Goal: Find specific page/section: Find specific page/section

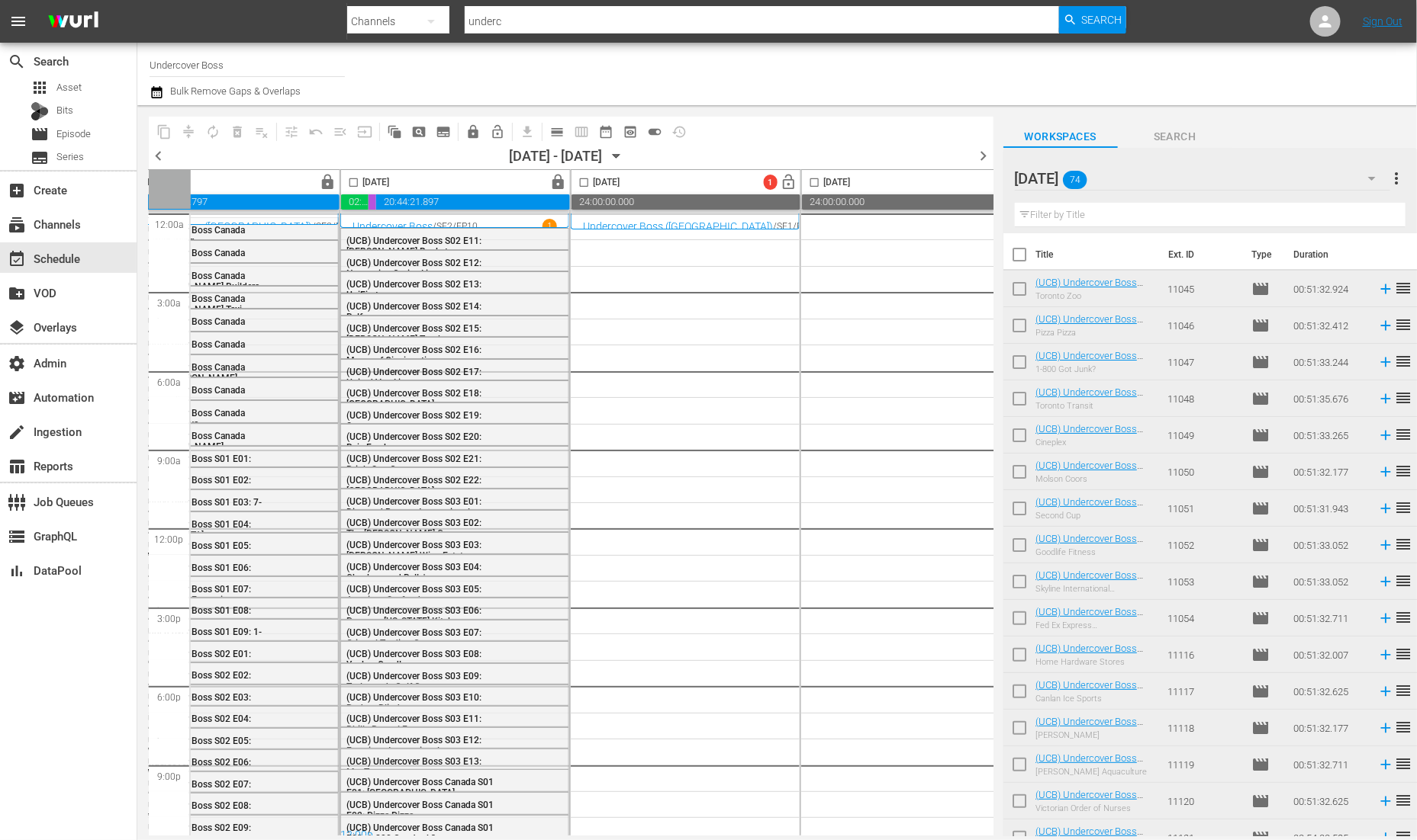
scroll to position [127, 0]
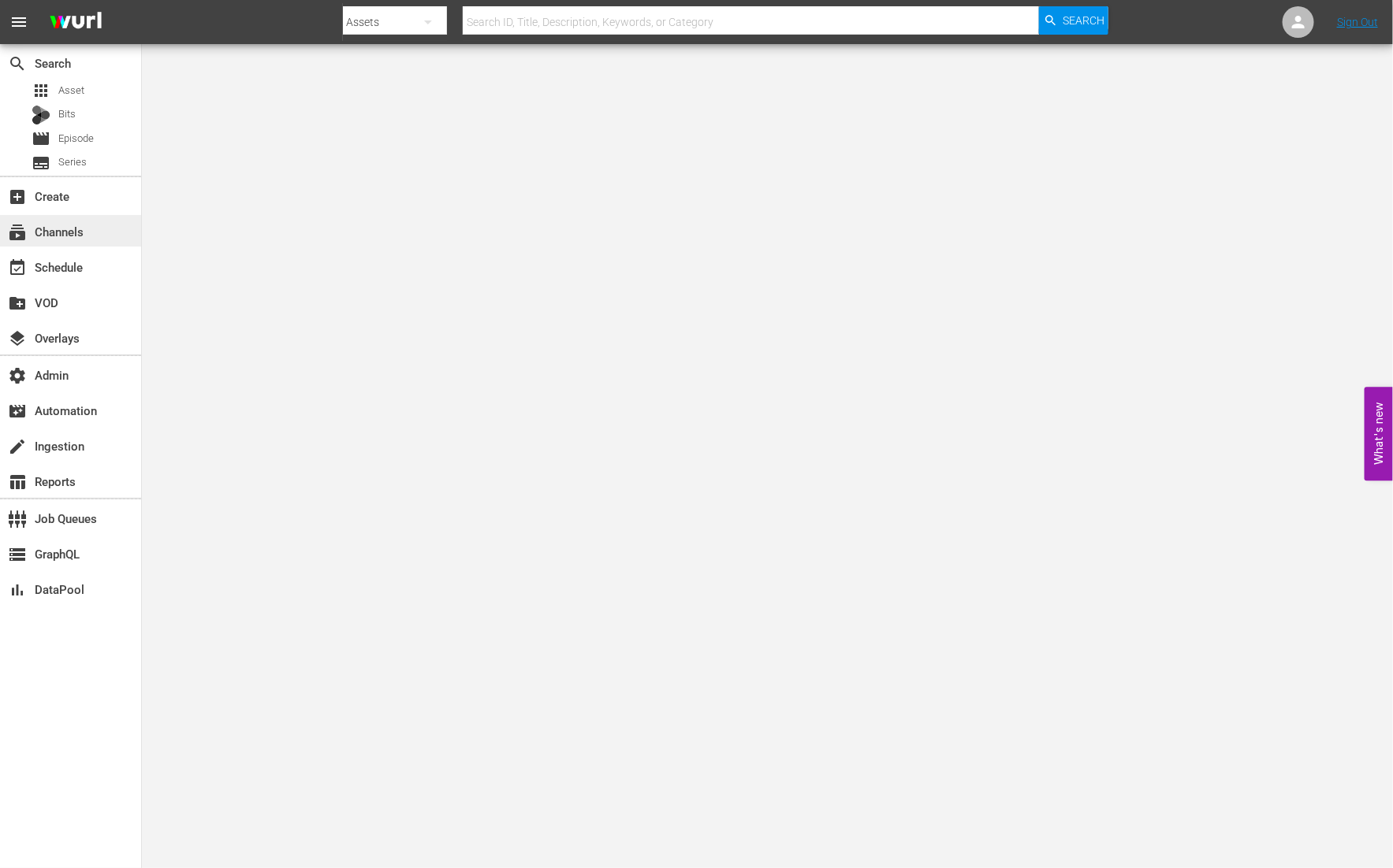
click at [92, 231] on div "subscriptions Channels" at bounding box center [70, 231] width 141 height 31
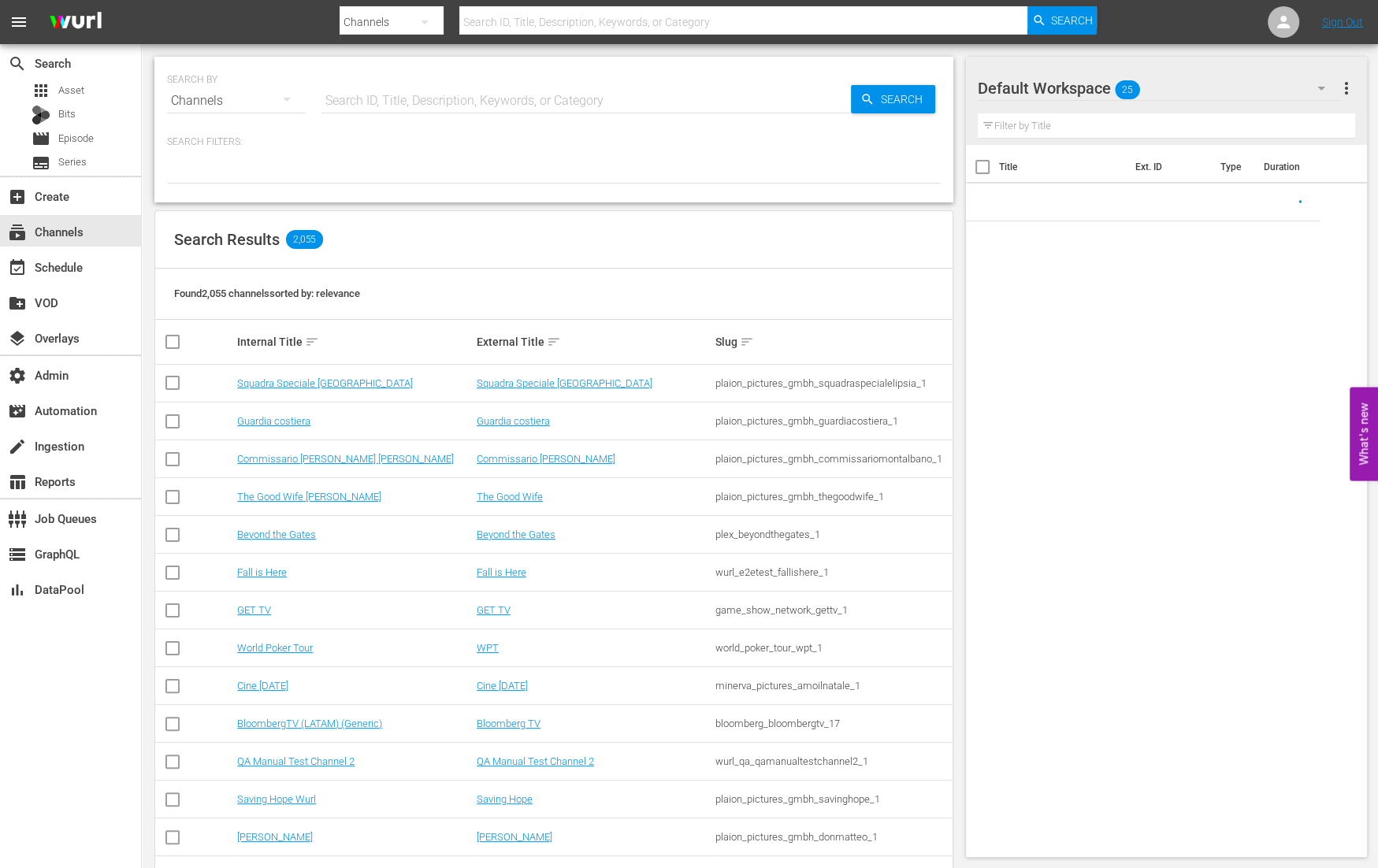
click at [390, 100] on input "text" at bounding box center [586, 101] width 530 height 38
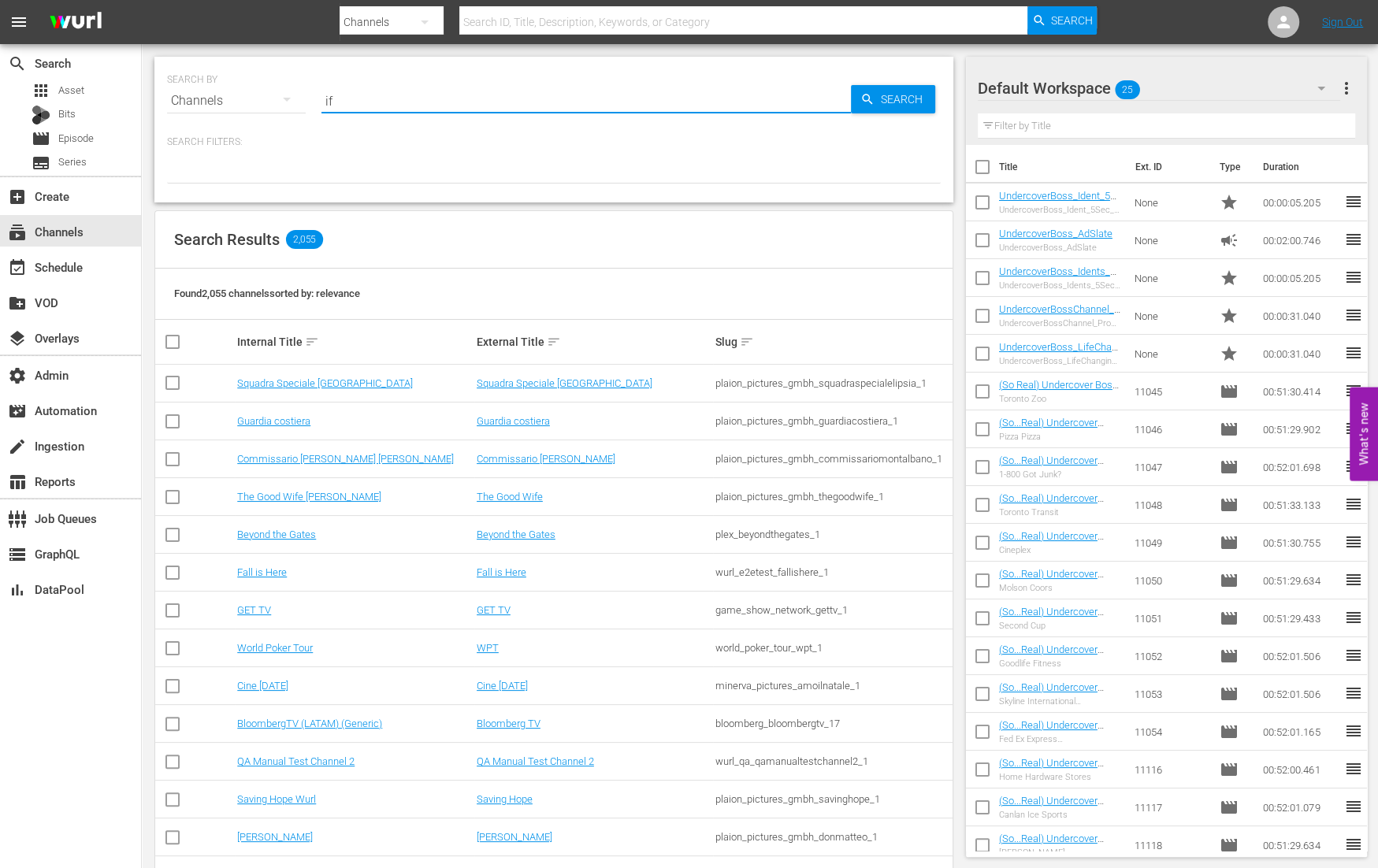
type input "ifc"
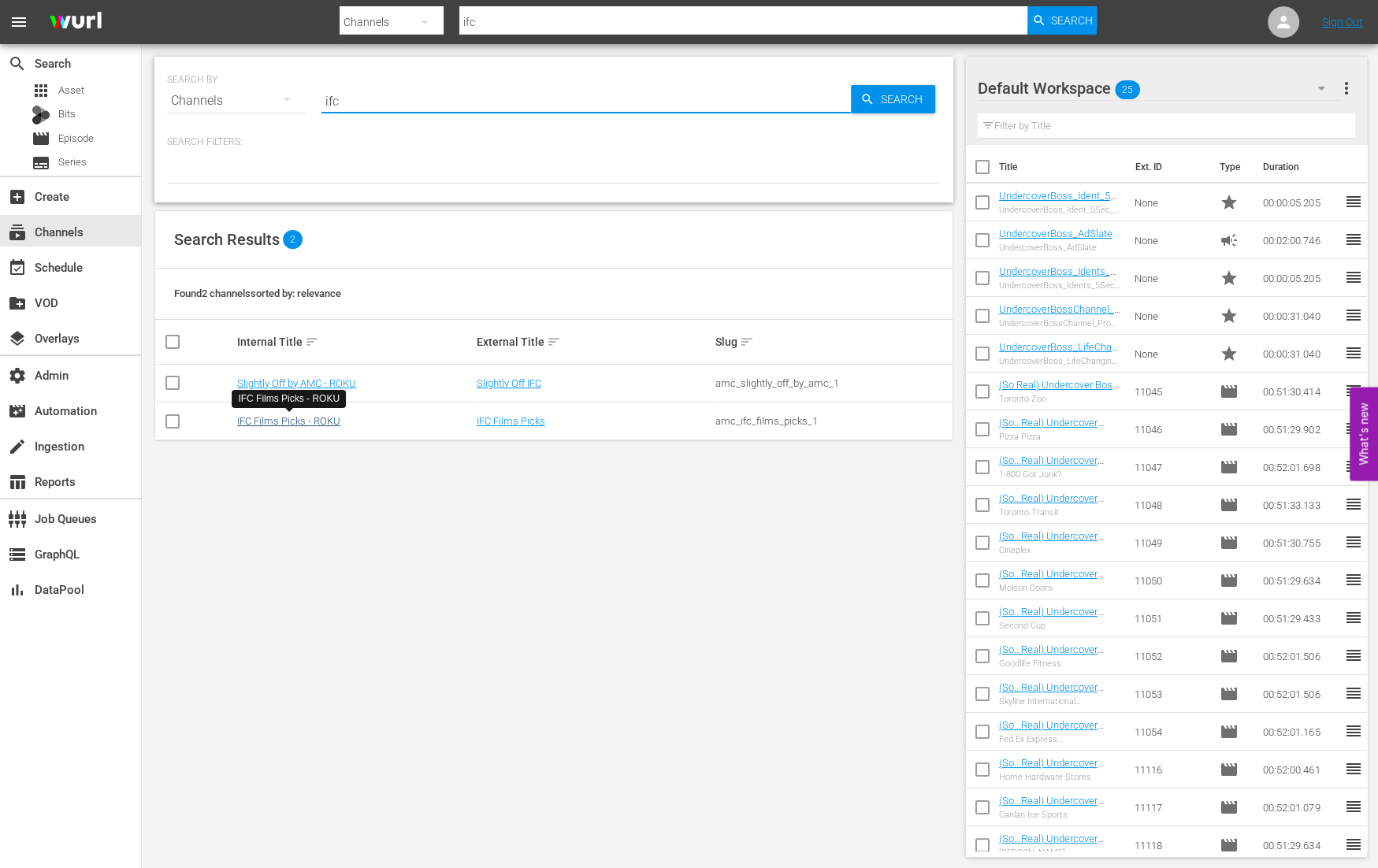
type input "ifc"
click at [301, 423] on link "IFC Films Picks - ROKU" at bounding box center [288, 421] width 103 height 12
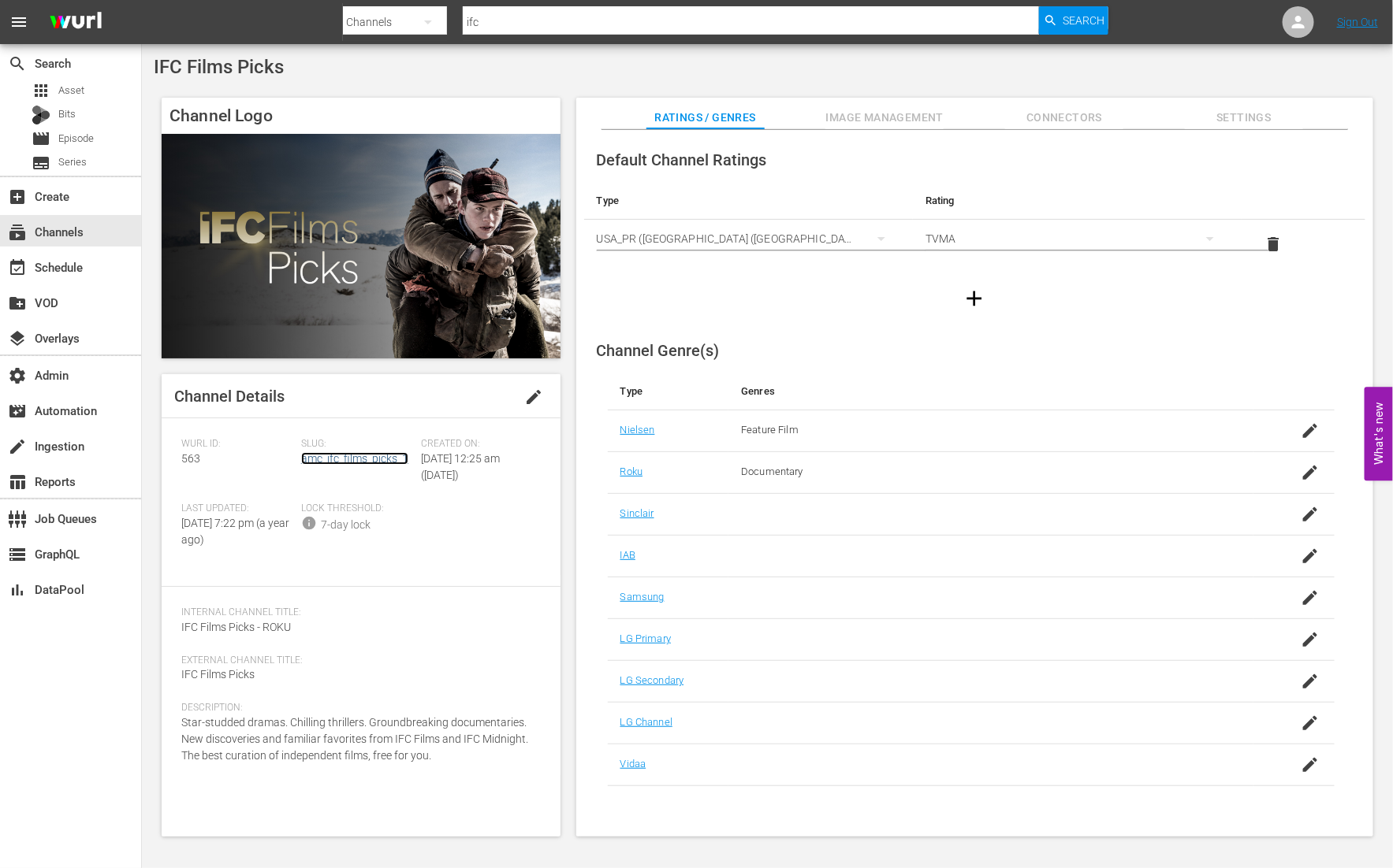
click at [344, 460] on link "amc_ifc_films_picks_1" at bounding box center [355, 458] width 107 height 12
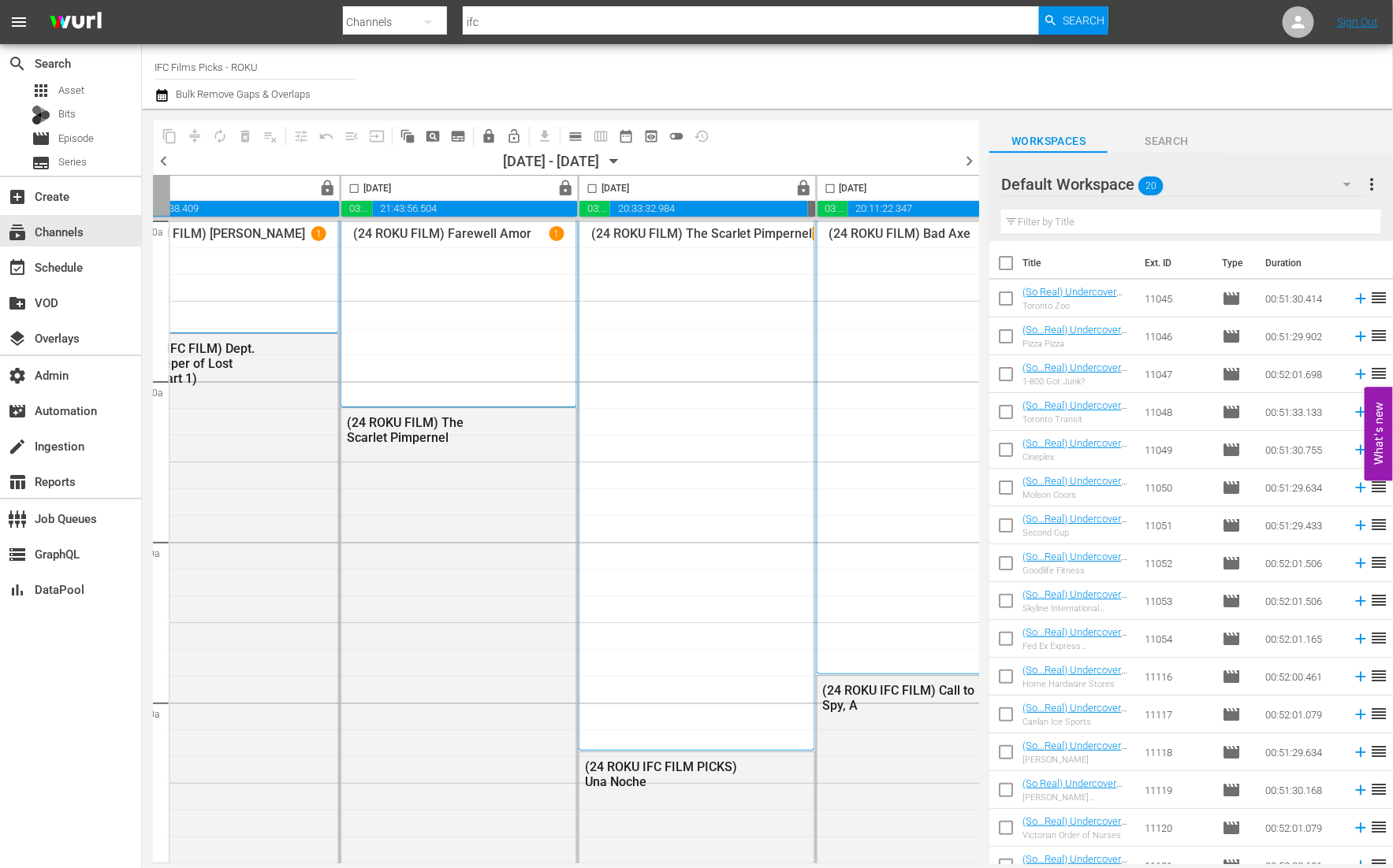
scroll to position [0, 889]
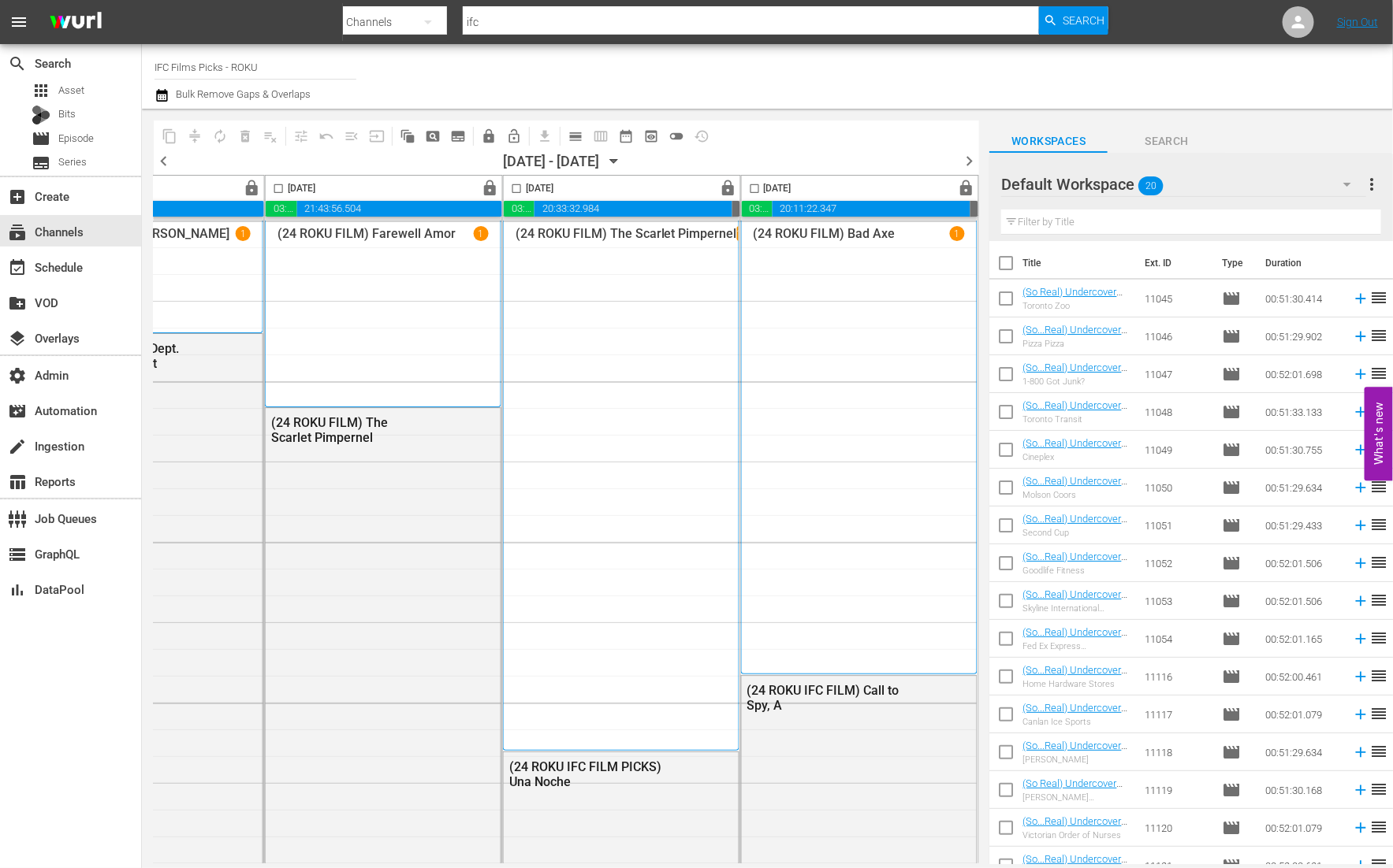
click at [966, 155] on span "chevron_right" at bounding box center [969, 161] width 20 height 20
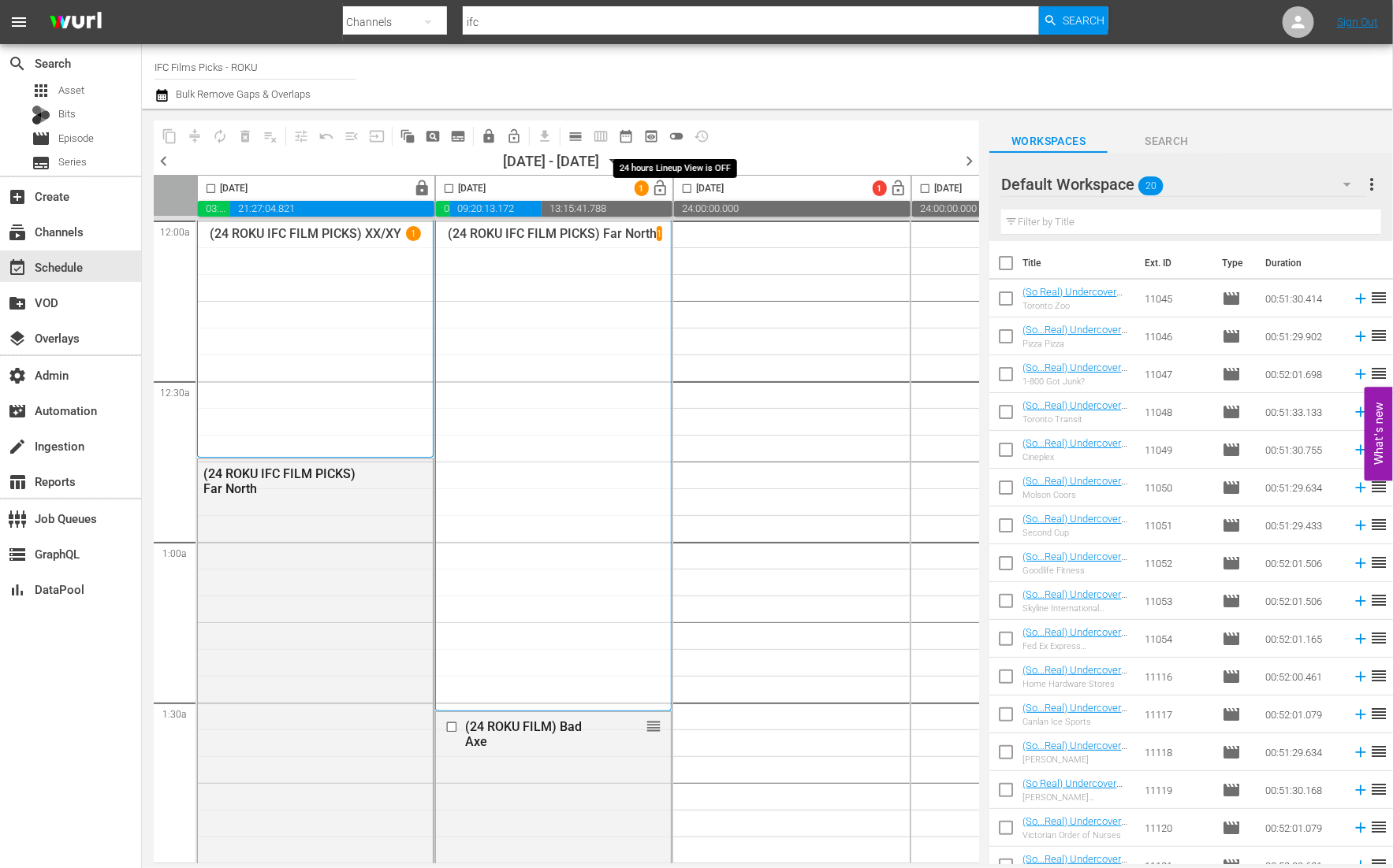
click at [671, 140] on span "toggle_off" at bounding box center [675, 136] width 16 height 16
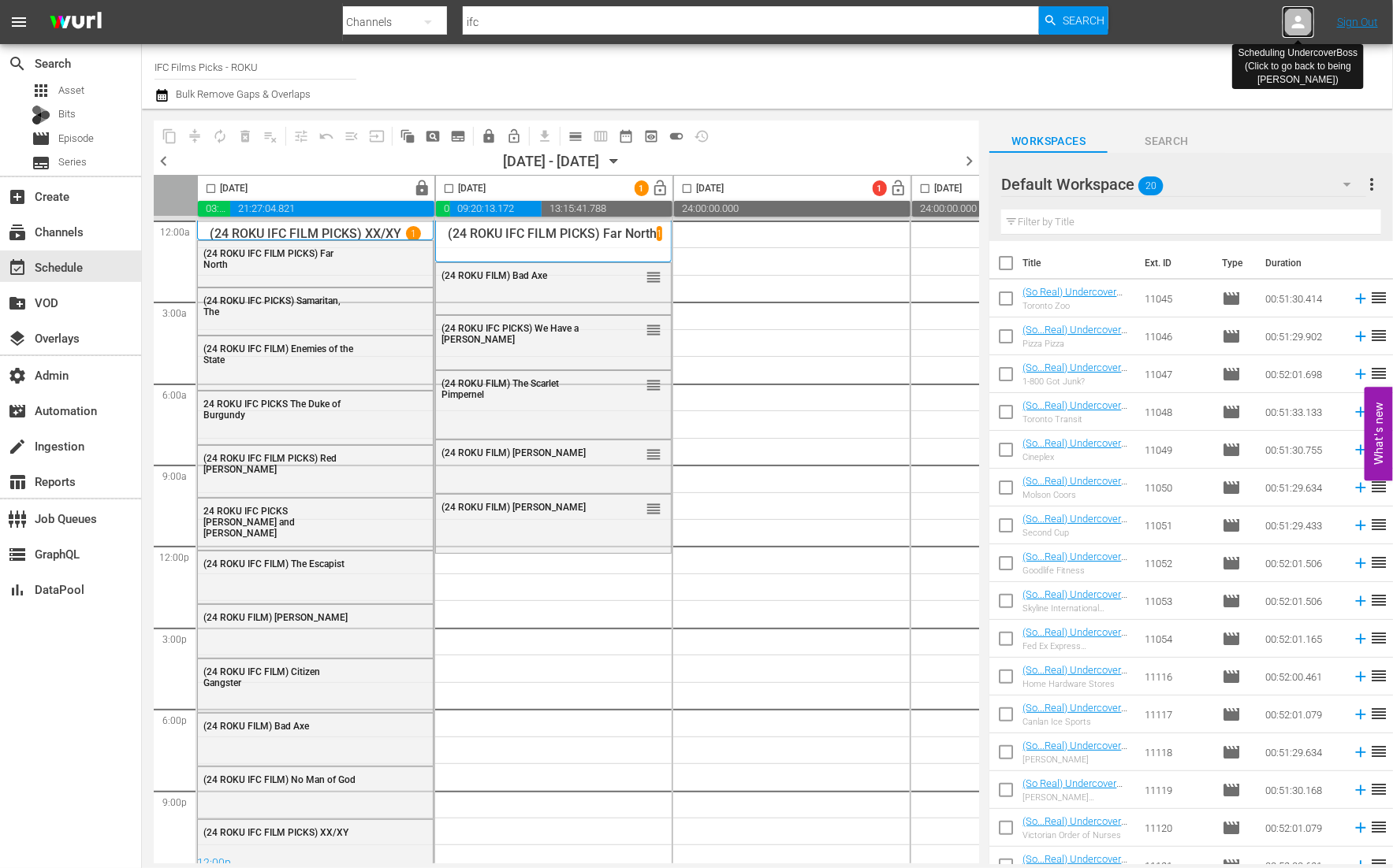
click at [1294, 18] on icon at bounding box center [1297, 21] width 19 height 19
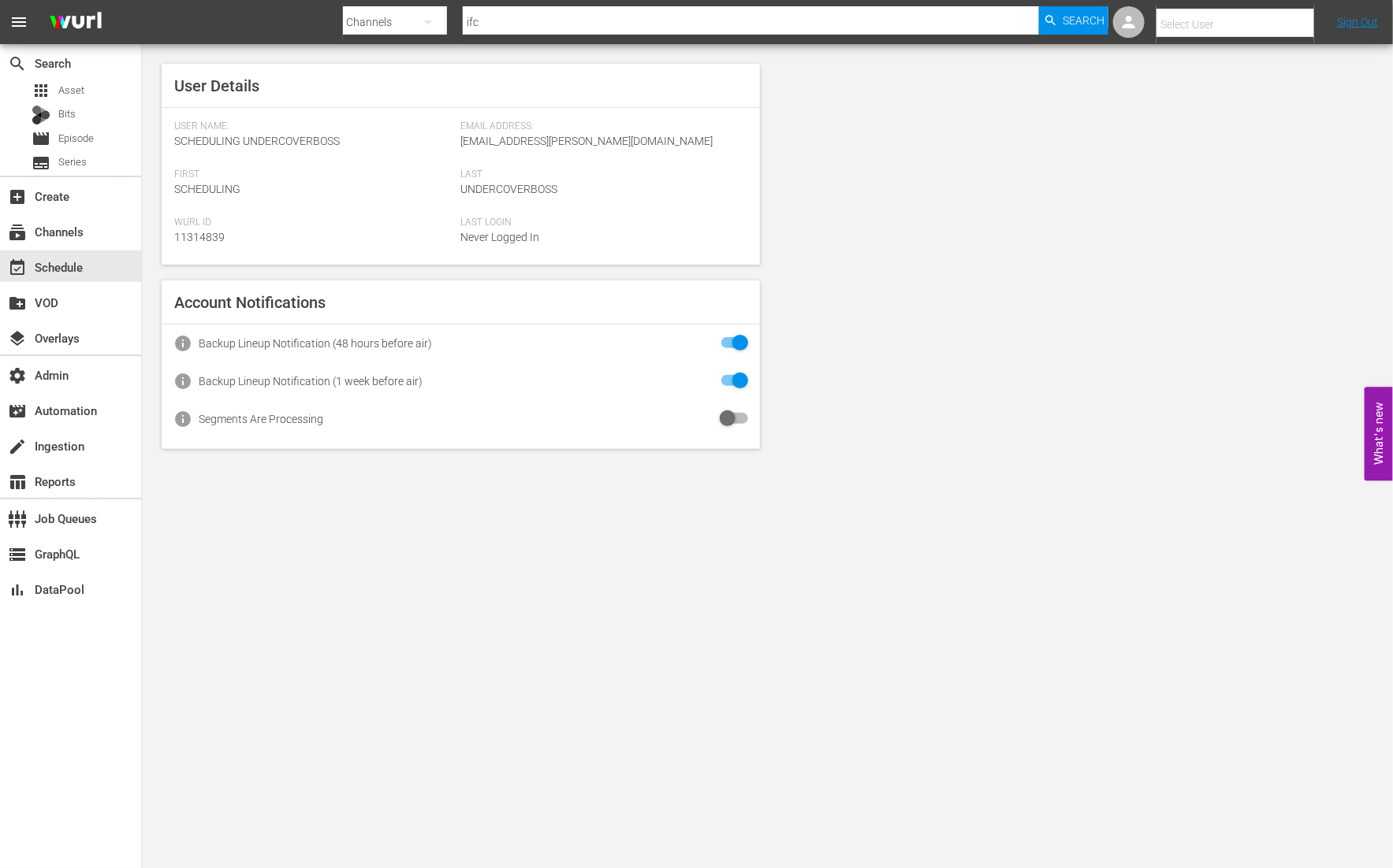
click at [1294, 18] on input "text" at bounding box center [1257, 25] width 202 height 38
type input "if"
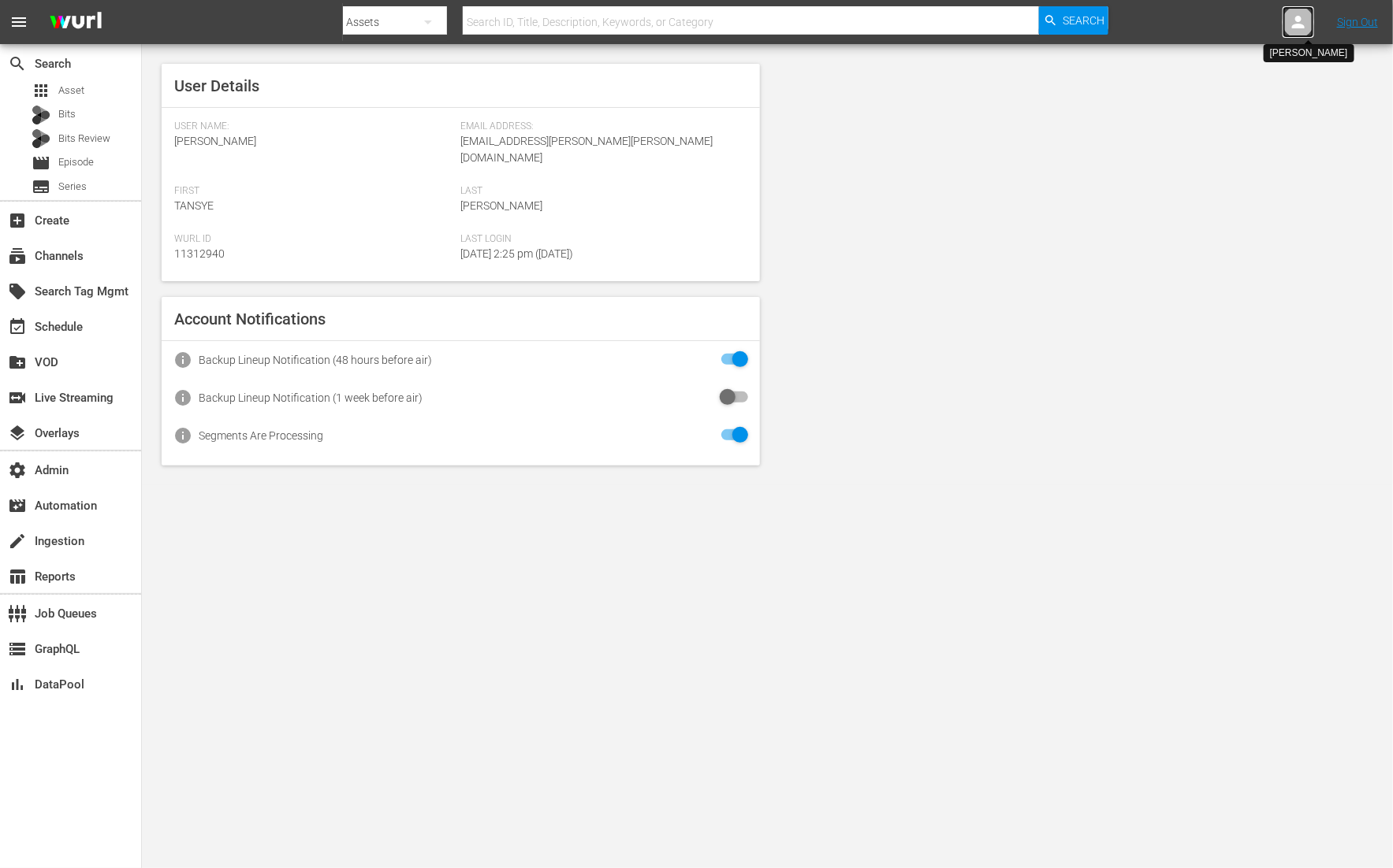
click at [1294, 18] on icon at bounding box center [1297, 21] width 19 height 19
click at [1294, 18] on input "text" at bounding box center [1257, 25] width 202 height 38
type input "i"
type input "a"
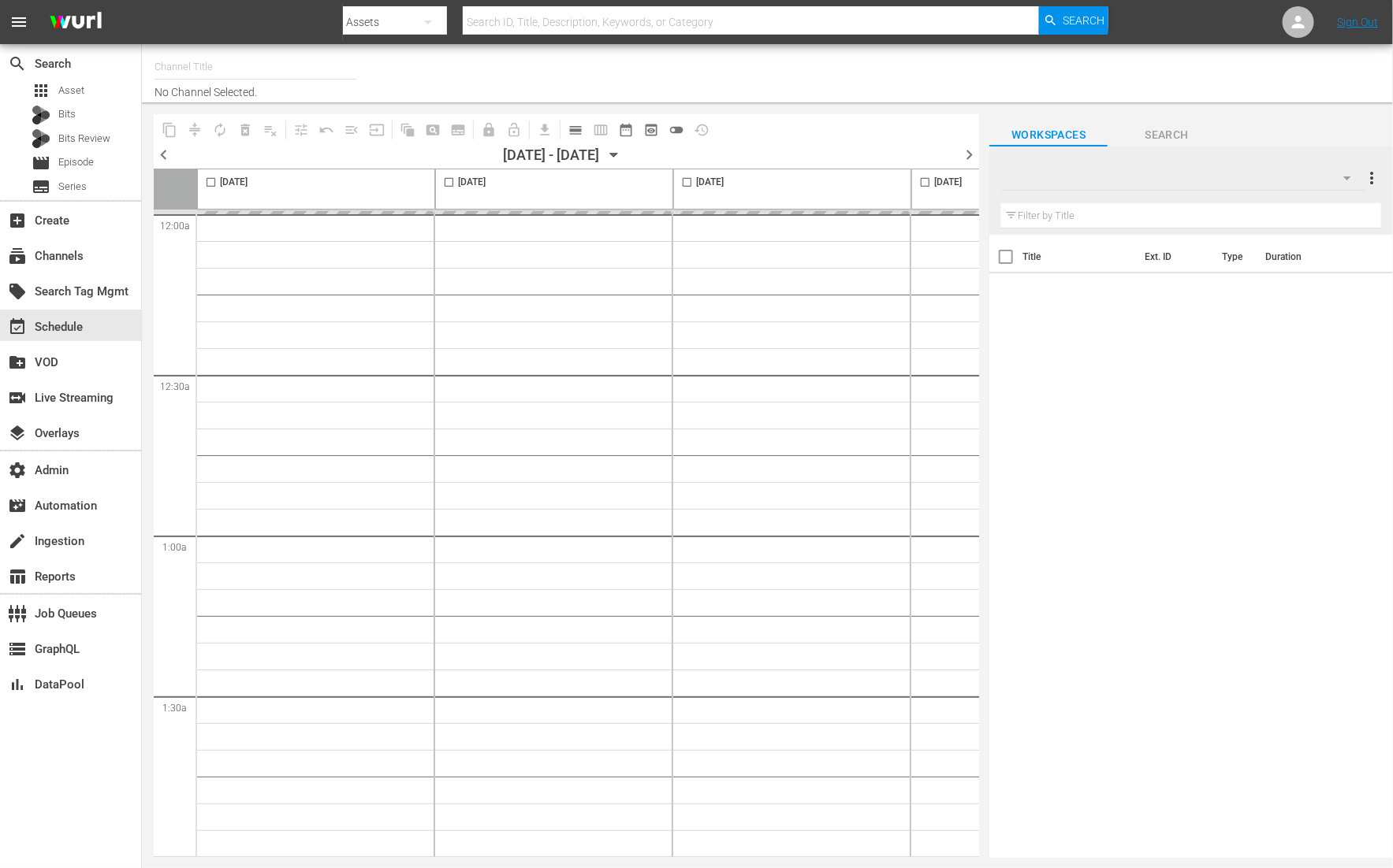
type input "IFC Films Picks - ROKU (563)"
